Goal: Task Accomplishment & Management: Manage account settings

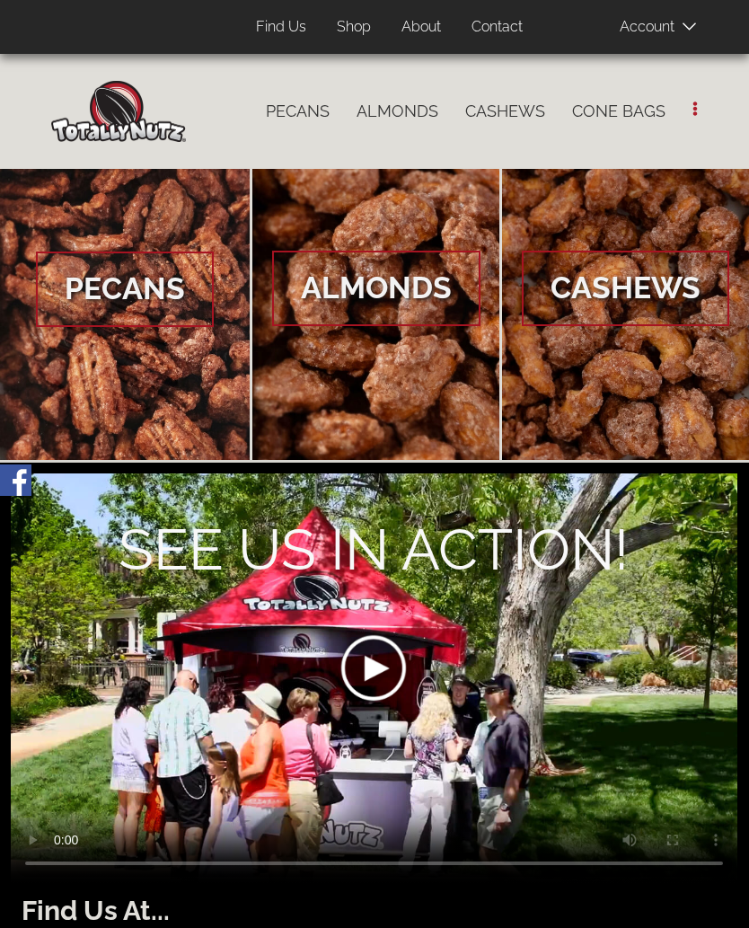
click at [684, 35] on span at bounding box center [665, 26] width 90 height 36
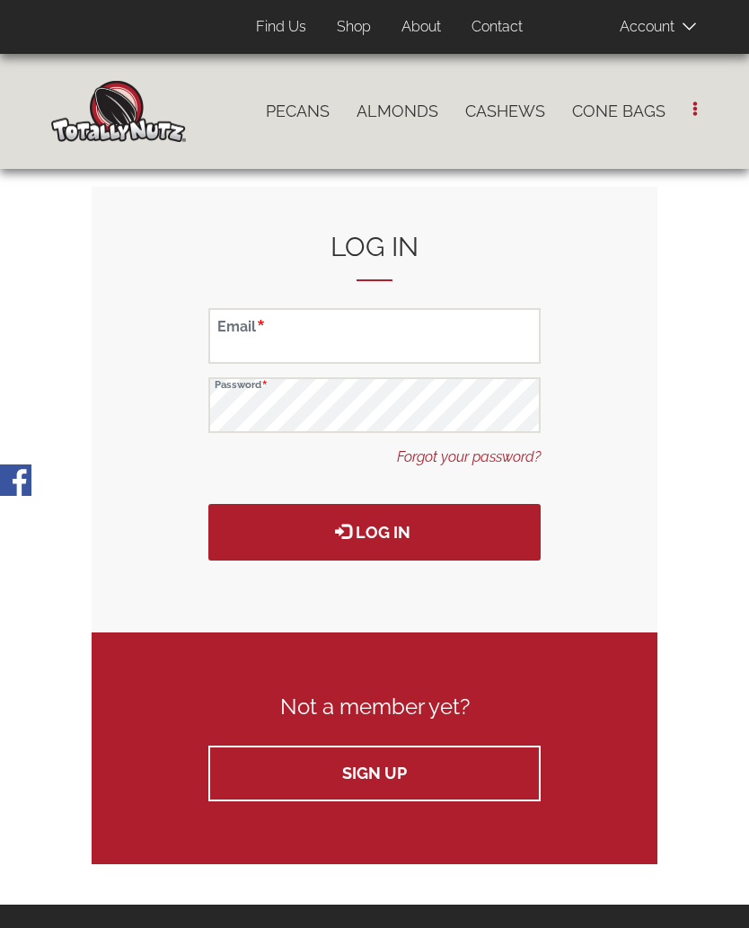
click at [409, 334] on input "Email" at bounding box center [374, 336] width 332 height 56
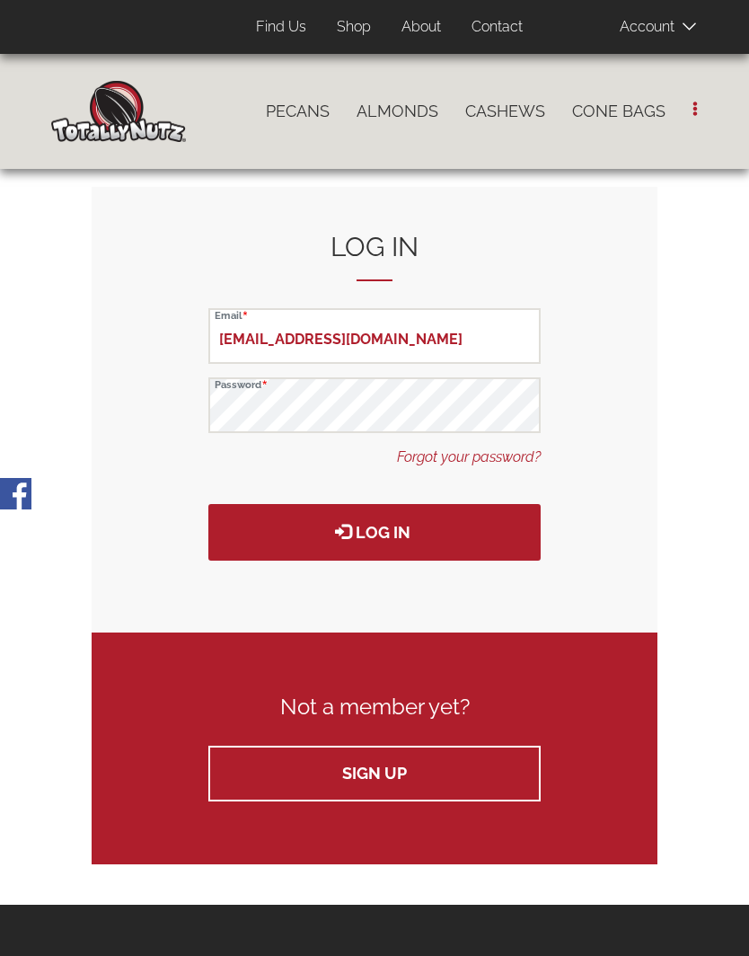
type input "[EMAIL_ADDRESS][DOMAIN_NAME]"
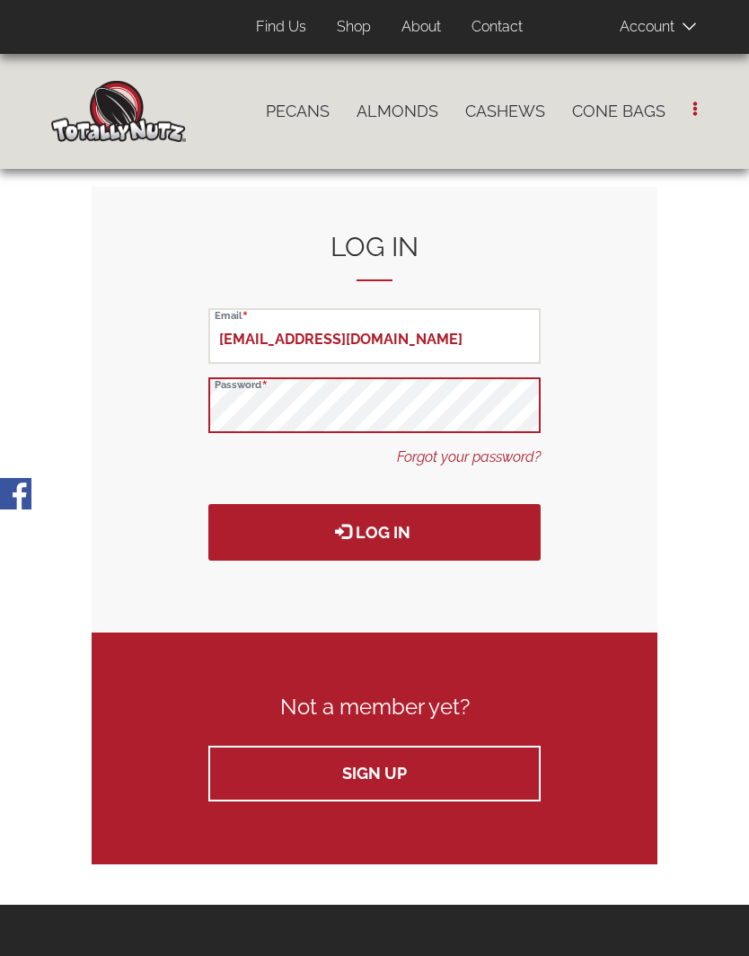
click at [375, 531] on button "Log in" at bounding box center [374, 532] width 332 height 57
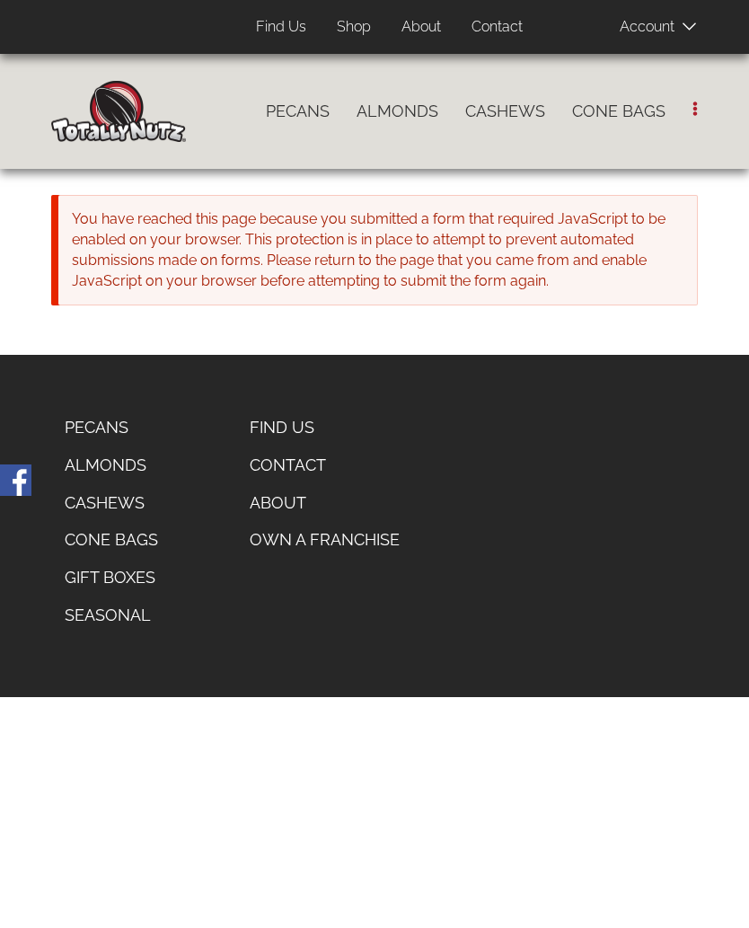
click at [404, 117] on link "Almonds" at bounding box center [397, 112] width 109 height 38
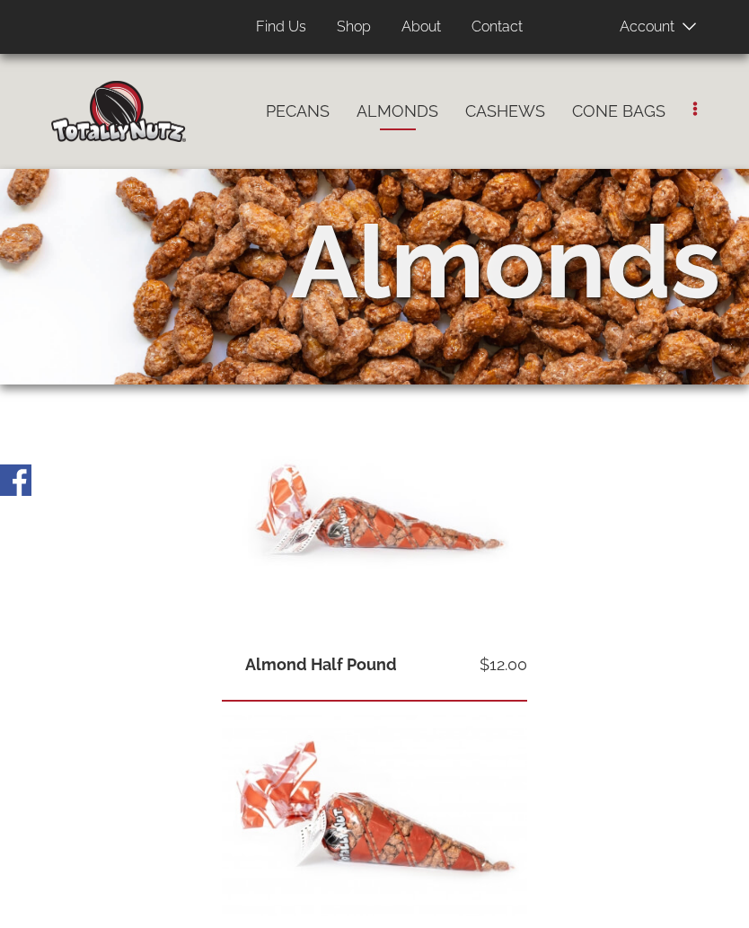
click at [309, 114] on link "Pecans" at bounding box center [297, 112] width 91 height 38
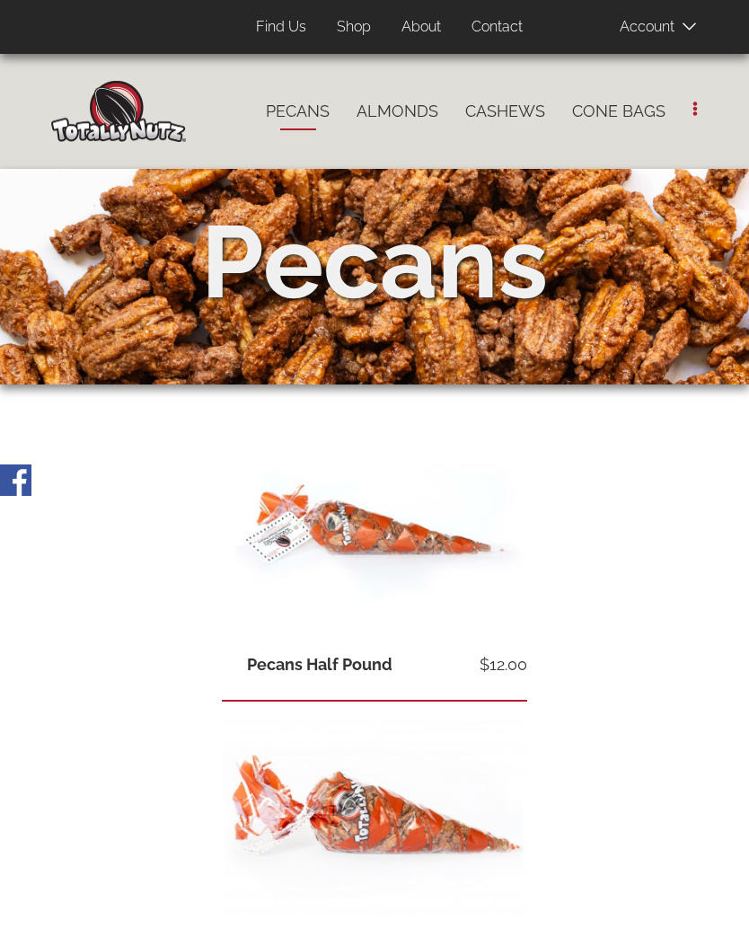
click at [360, 32] on link "Shop" at bounding box center [353, 27] width 61 height 35
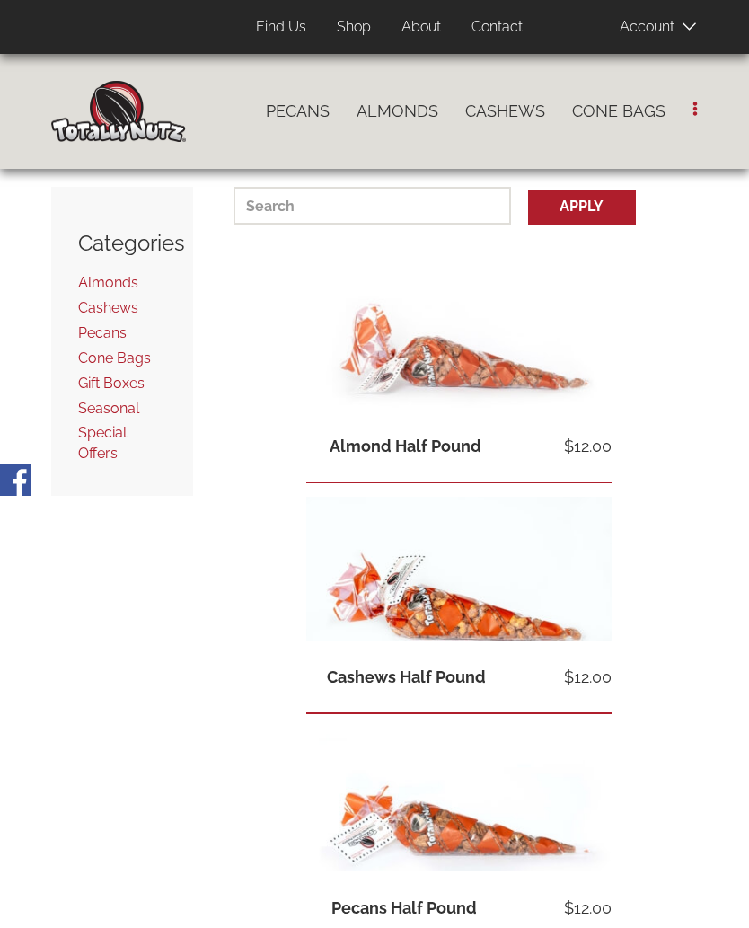
click at [665, 29] on span at bounding box center [665, 26] width 90 height 36
click at [134, 718] on div at bounding box center [374, 464] width 749 height 928
click at [686, 30] on icon at bounding box center [689, 26] width 13 height 13
click at [681, 64] on span "Log In" at bounding box center [677, 57] width 41 height 17
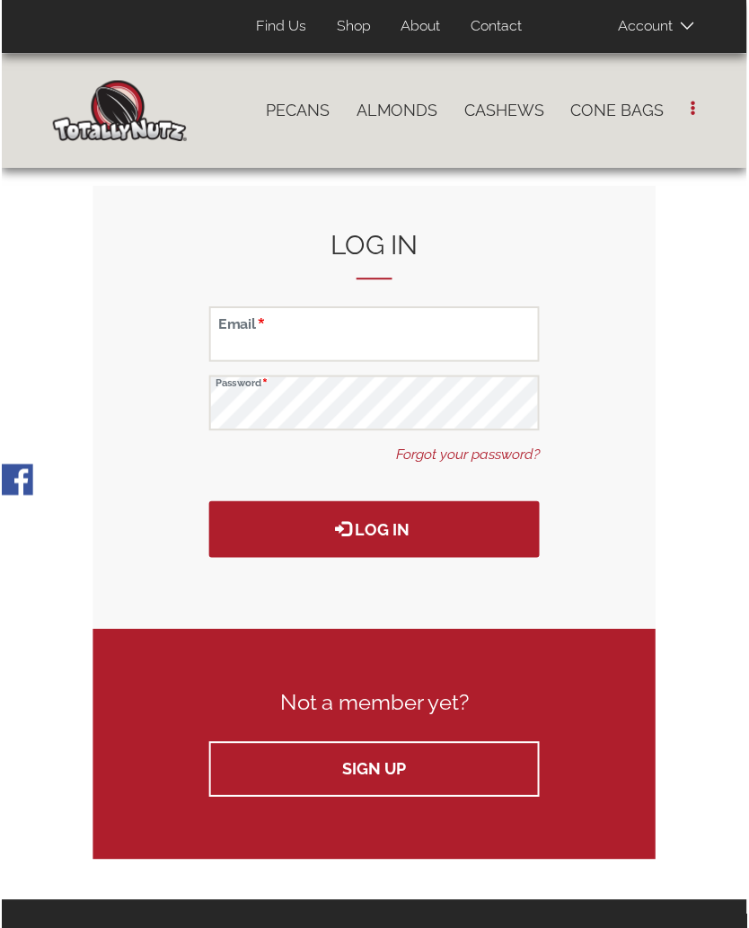
scroll to position [4, 0]
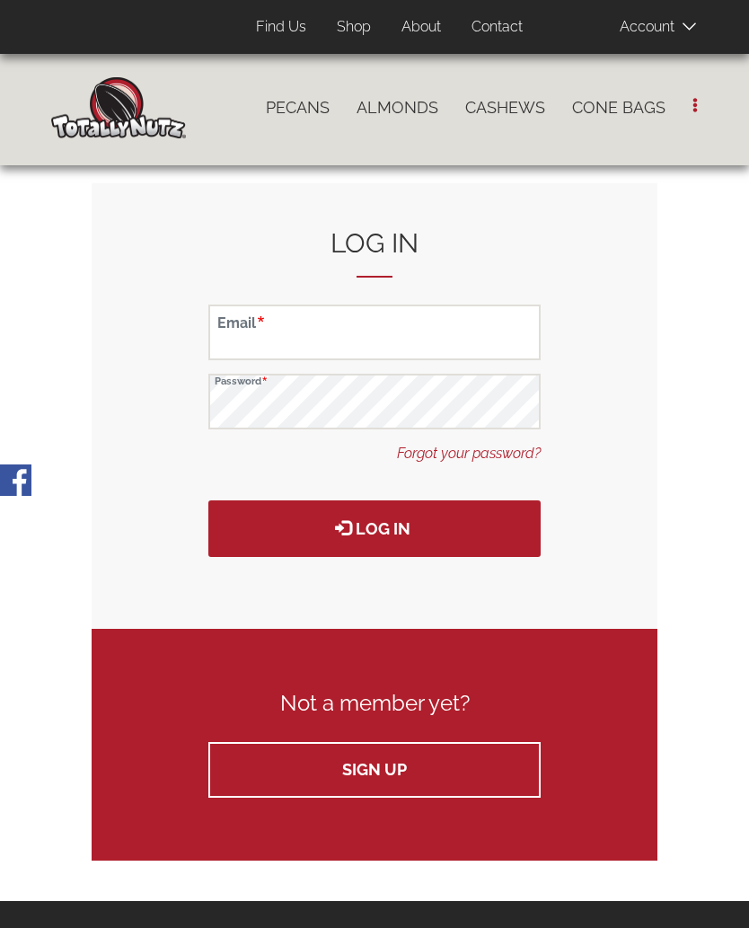
click at [472, 340] on input "Email" at bounding box center [374, 332] width 332 height 56
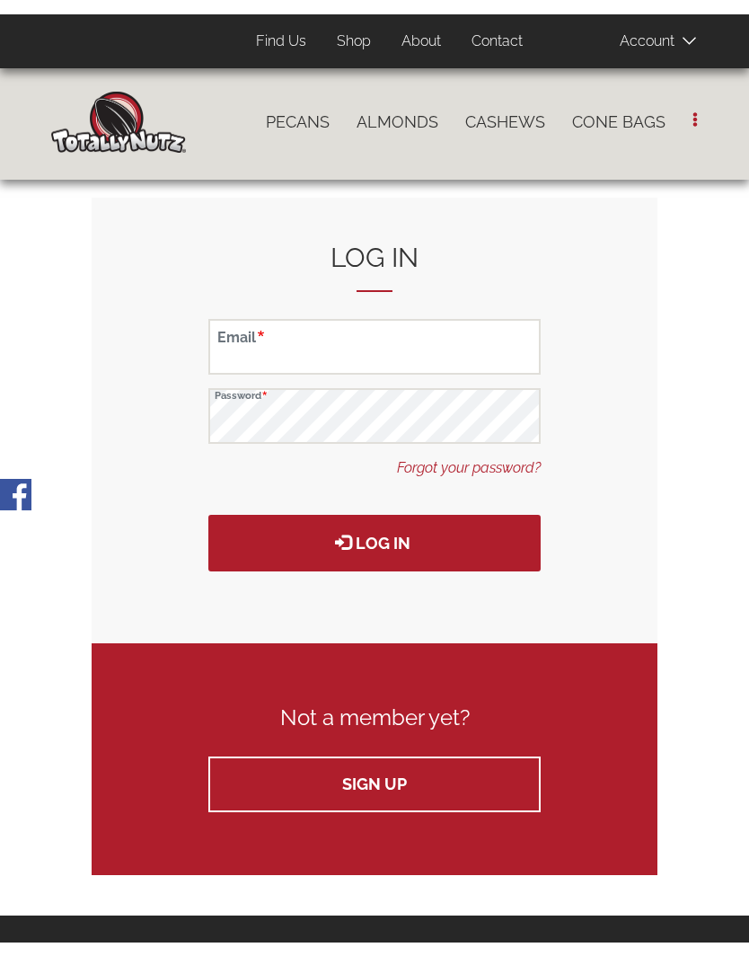
scroll to position [3, 0]
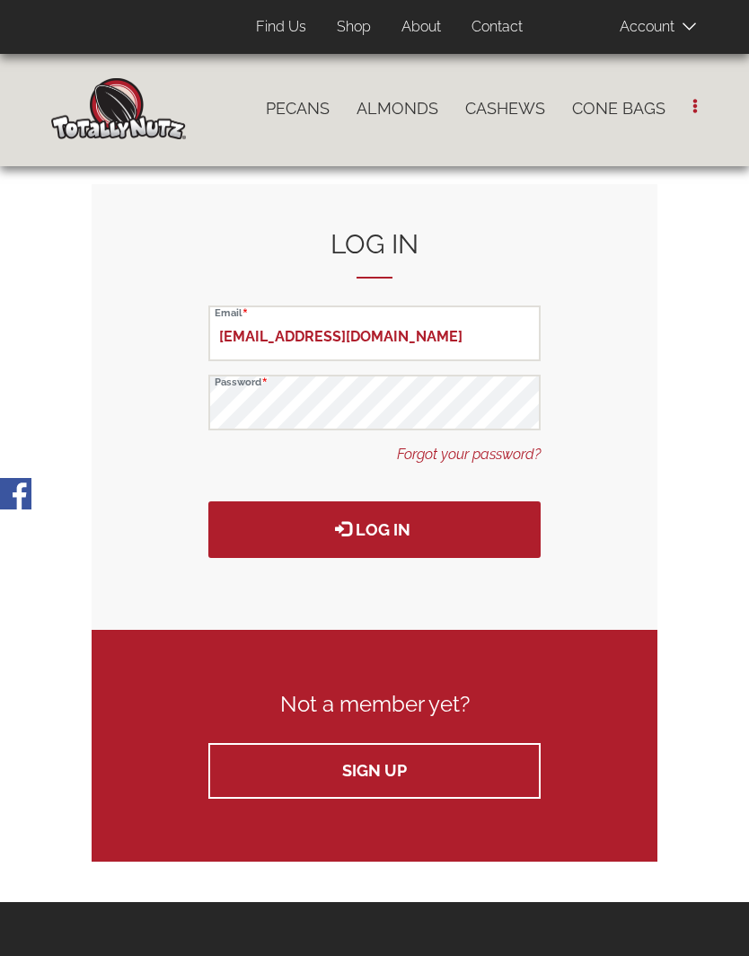
type input "[EMAIL_ADDRESS][DOMAIN_NAME]"
click at [421, 523] on button "Log in" at bounding box center [374, 529] width 332 height 57
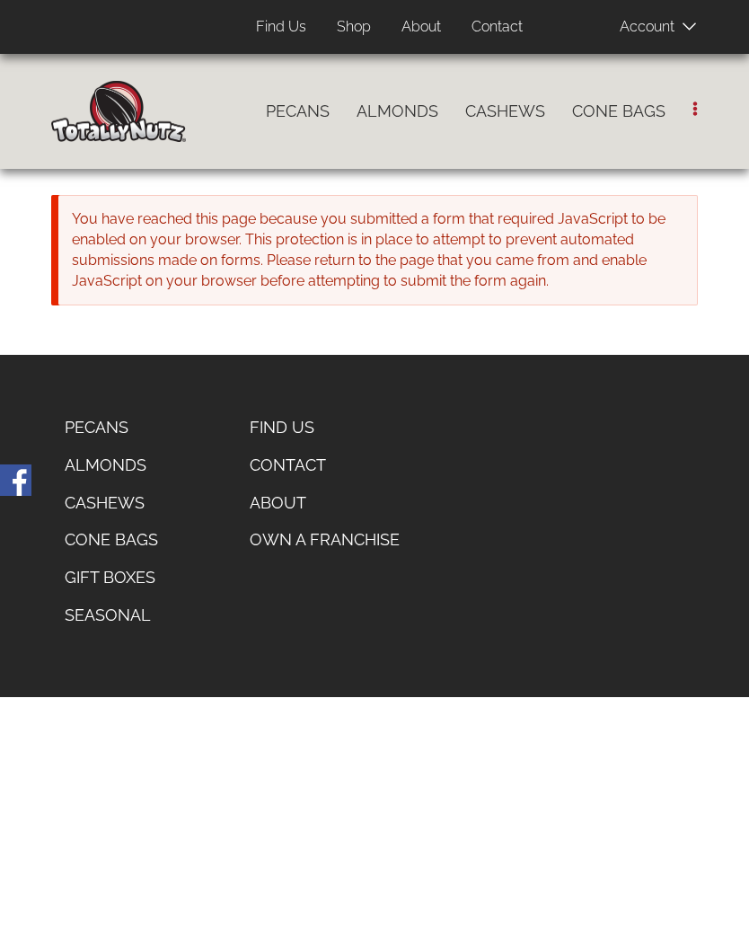
click at [576, 269] on div "You have reached this page because you submitted a form that required JavaScrip…" at bounding box center [378, 250] width 640 height 110
click at [500, 369] on footer "footer left home Catalog Pecans Almonds Cashews Cone Bags Gift Boxes Seasonal F…" at bounding box center [374, 525] width 749 height 341
click at [662, 25] on span at bounding box center [665, 26] width 90 height 36
click at [693, 60] on span "Log In" at bounding box center [677, 57] width 41 height 17
